Goal: Task Accomplishment & Management: Manage account settings

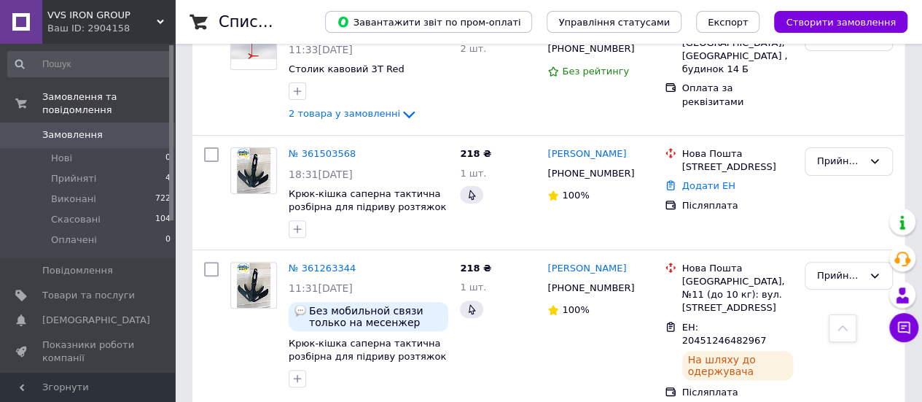
scroll to position [146, 0]
click at [324, 154] on link "№ 361503568" at bounding box center [322, 153] width 67 height 11
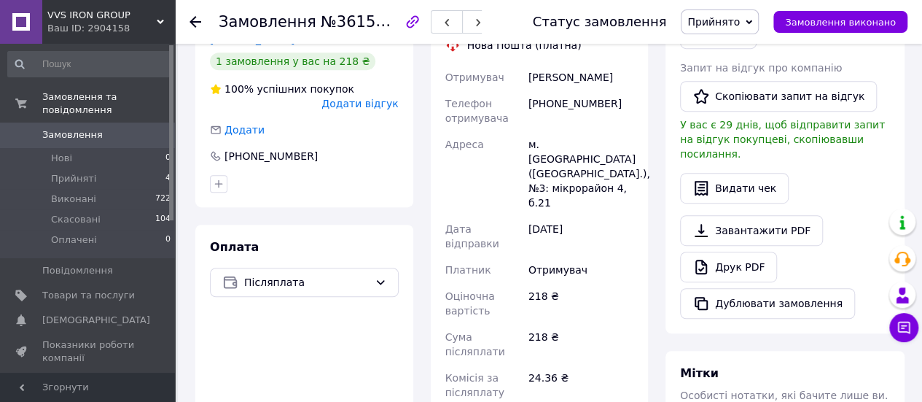
scroll to position [219, 0]
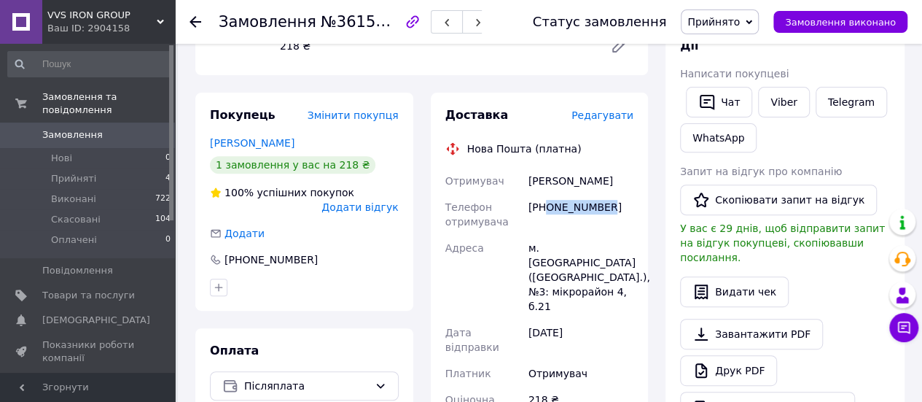
drag, startPoint x: 546, startPoint y: 205, endPoint x: 607, endPoint y: 207, distance: 61.3
click at [607, 207] on div "[PHONE_NUMBER]" at bounding box center [580, 214] width 111 height 41
copy div "0506510771"
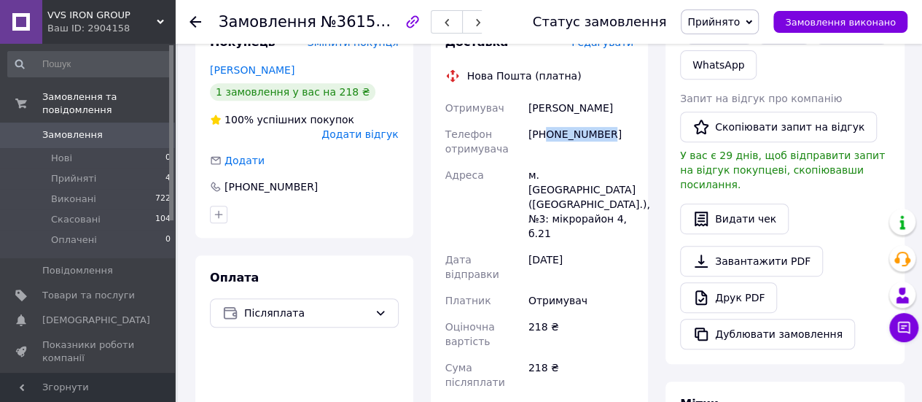
drag, startPoint x: 526, startPoint y: 103, endPoint x: 616, endPoint y: 109, distance: 89.8
click at [616, 109] on div "[PERSON_NAME]" at bounding box center [580, 108] width 111 height 26
copy div "[PERSON_NAME]"
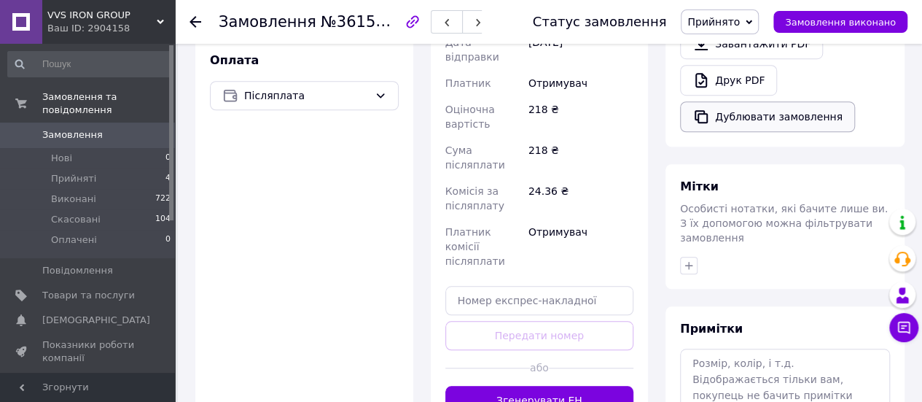
scroll to position [510, 0]
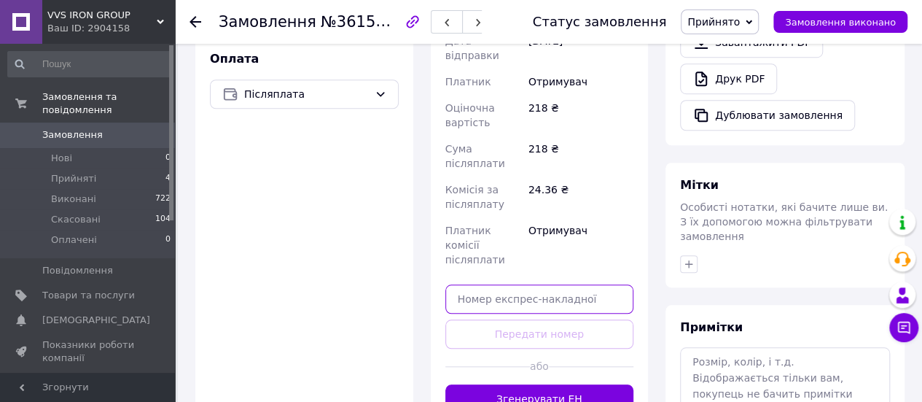
click at [556, 284] on input "text" at bounding box center [539, 298] width 189 height 29
paste input "20451247271768"
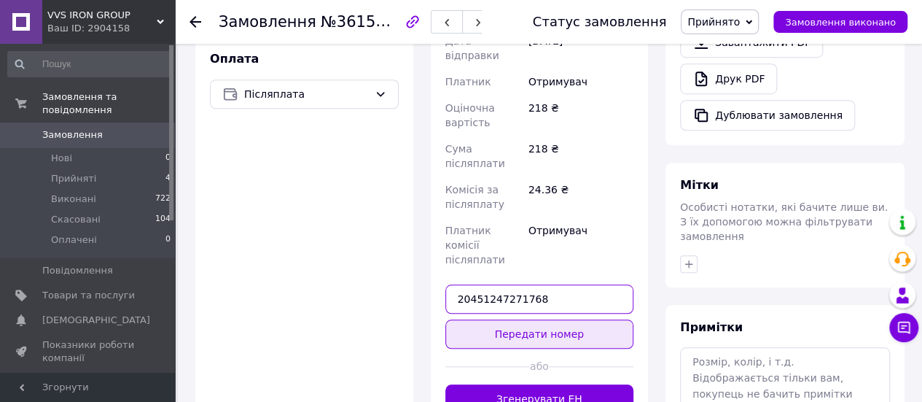
type input "20451247271768"
click at [586, 319] on button "Передати номер" at bounding box center [539, 333] width 189 height 29
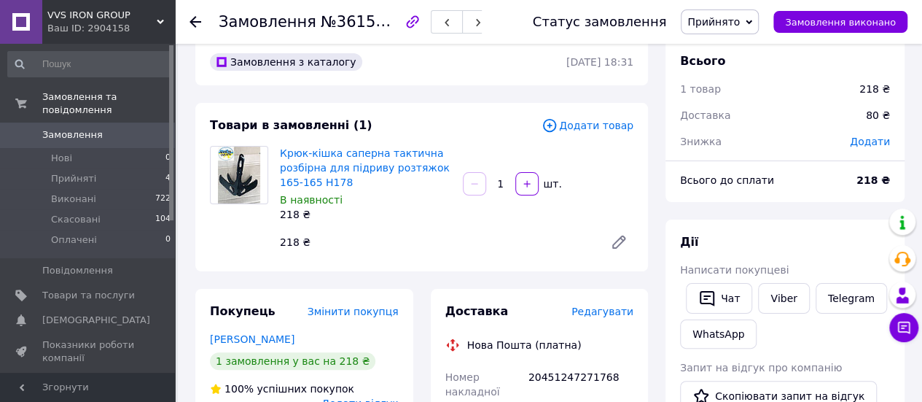
scroll to position [0, 0]
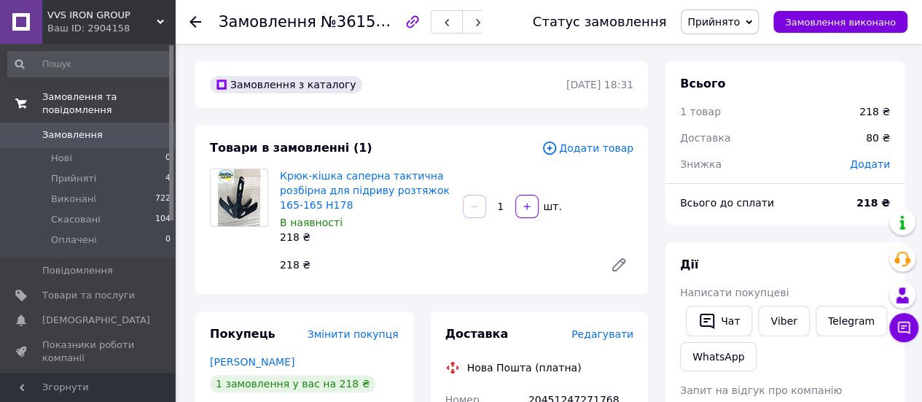
click at [83, 101] on span "Замовлення та повідомлення" at bounding box center [108, 103] width 133 height 26
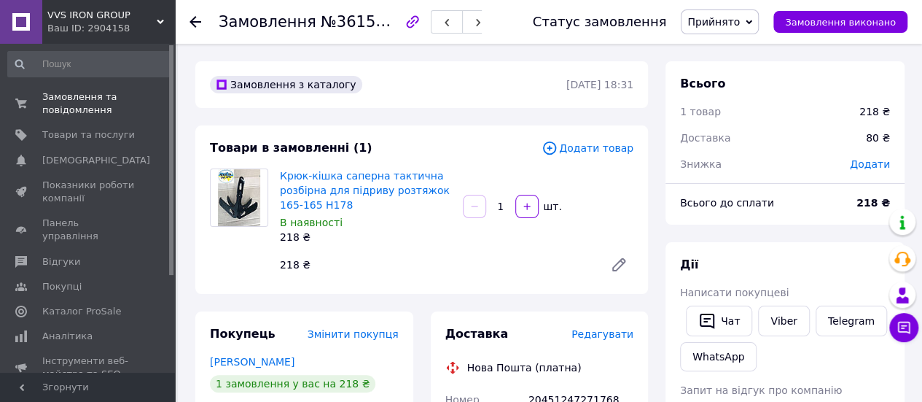
click at [192, 22] on use at bounding box center [195, 22] width 12 height 12
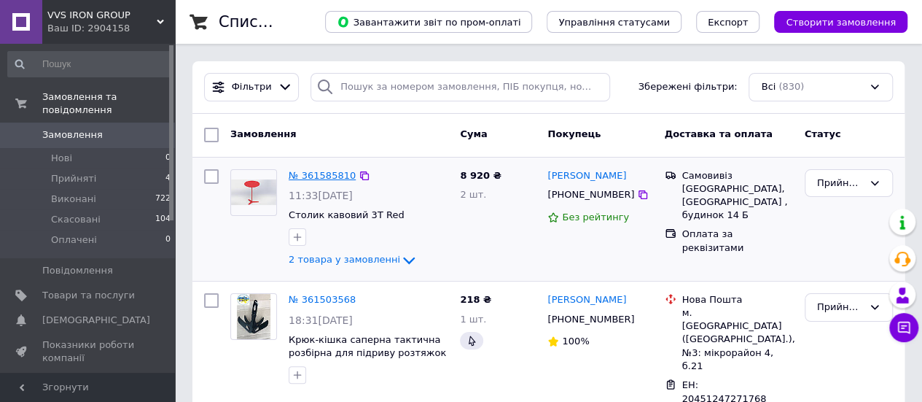
click at [331, 176] on link "№ 361585810" at bounding box center [322, 175] width 67 height 11
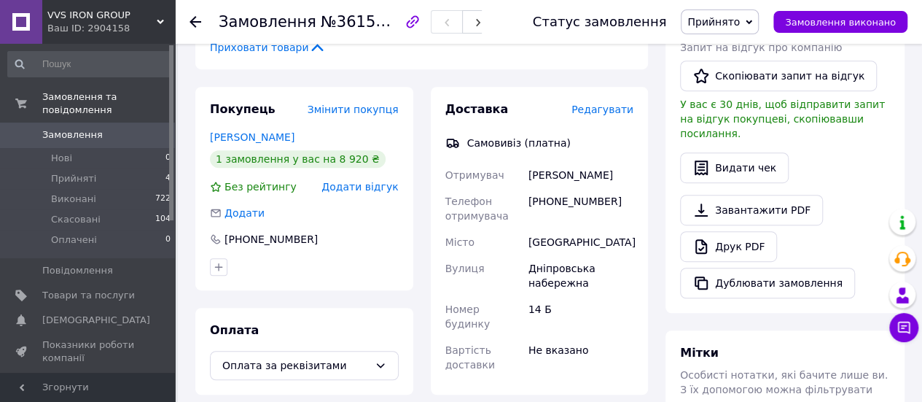
scroll to position [291, 0]
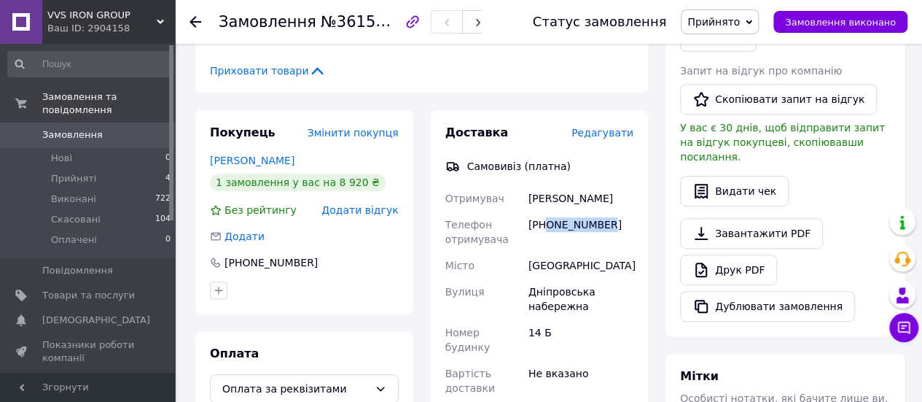
drag, startPoint x: 547, startPoint y: 227, endPoint x: 606, endPoint y: 229, distance: 59.1
click at [606, 229] on div "[PHONE_NUMBER]" at bounding box center [580, 231] width 111 height 41
click at [611, 240] on div "[PHONE_NUMBER]" at bounding box center [580, 231] width 111 height 41
drag, startPoint x: 528, startPoint y: 294, endPoint x: 596, endPoint y: 312, distance: 70.9
click at [596, 312] on div "Дніпровська набережна" at bounding box center [580, 298] width 111 height 41
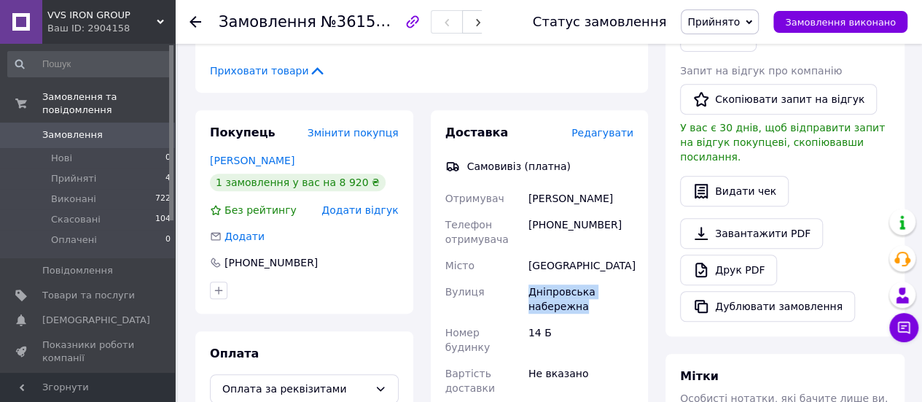
click at [596, 312] on div "Дніпровська набережна" at bounding box center [580, 298] width 111 height 41
drag, startPoint x: 527, startPoint y: 294, endPoint x: 587, endPoint y: 313, distance: 62.7
click at [587, 313] on div "Дніпровська набережна" at bounding box center [580, 298] width 111 height 41
click at [520, 292] on div "Вулиця" at bounding box center [483, 298] width 83 height 41
drag, startPoint x: 523, startPoint y: 289, endPoint x: 589, endPoint y: 313, distance: 69.6
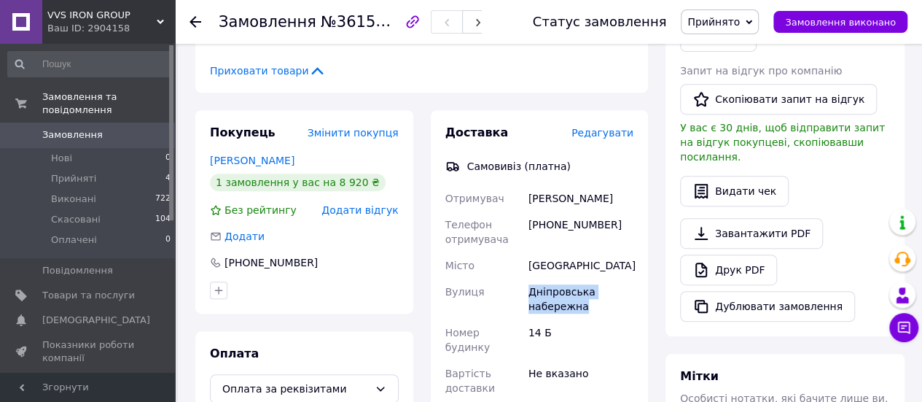
click at [589, 313] on div "Отримувач [PERSON_NAME] Телефон отримувача [PHONE_NUMBER] Місто [GEOGRAPHIC_DAT…" at bounding box center [539, 293] width 195 height 216
click at [90, 97] on span "Замовлення та повідомлення" at bounding box center [108, 103] width 133 height 26
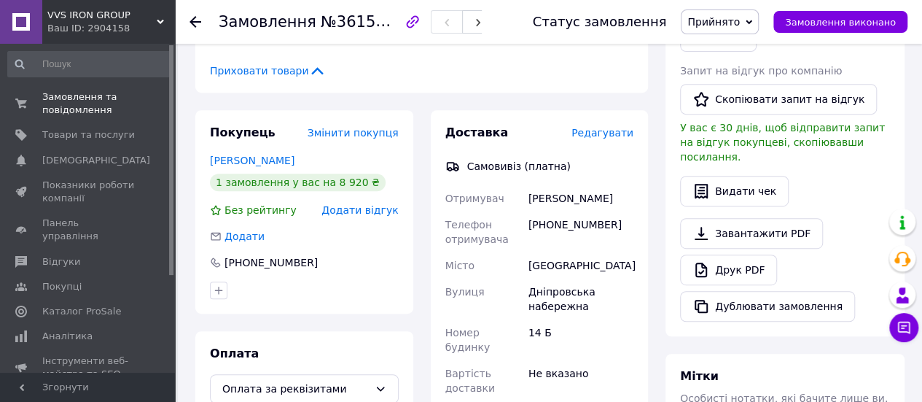
click at [200, 20] on icon at bounding box center [195, 22] width 12 height 12
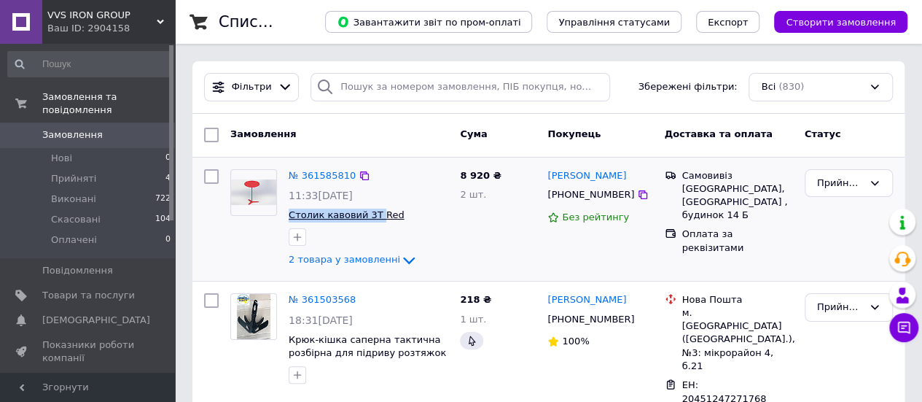
drag, startPoint x: 287, startPoint y: 214, endPoint x: 373, endPoint y: 213, distance: 86.0
click at [373, 213] on div "№ 361585810 11:33[DATE] Столик кавовий 3T Red 2 товара у замовленні" at bounding box center [368, 218] width 171 height 111
copy span "Столик кавовий 3T"
click at [311, 174] on link "№ 361585810" at bounding box center [322, 175] width 67 height 11
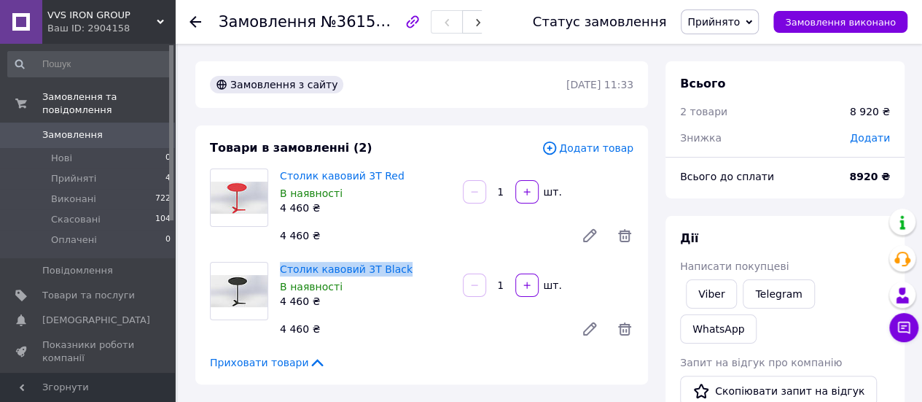
drag, startPoint x: 412, startPoint y: 267, endPoint x: 274, endPoint y: 275, distance: 138.7
click at [274, 275] on div "Столик кавовий 3T Black В наявності 4 460 ₴" at bounding box center [365, 285] width 183 height 52
copy link "Столик кавовий 3T Black"
